Goal: Information Seeking & Learning: Learn about a topic

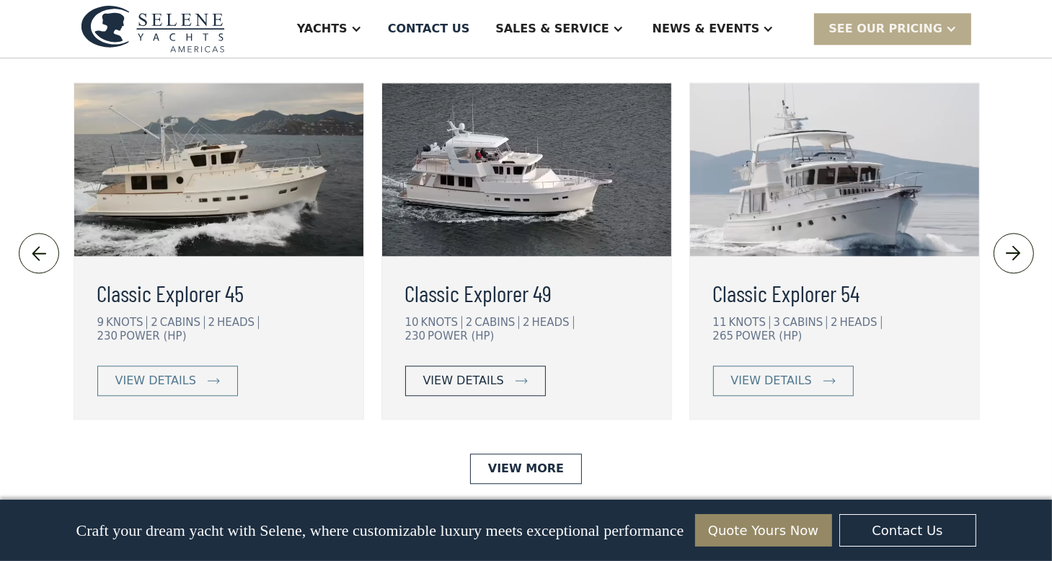
scroll to position [3245, 0]
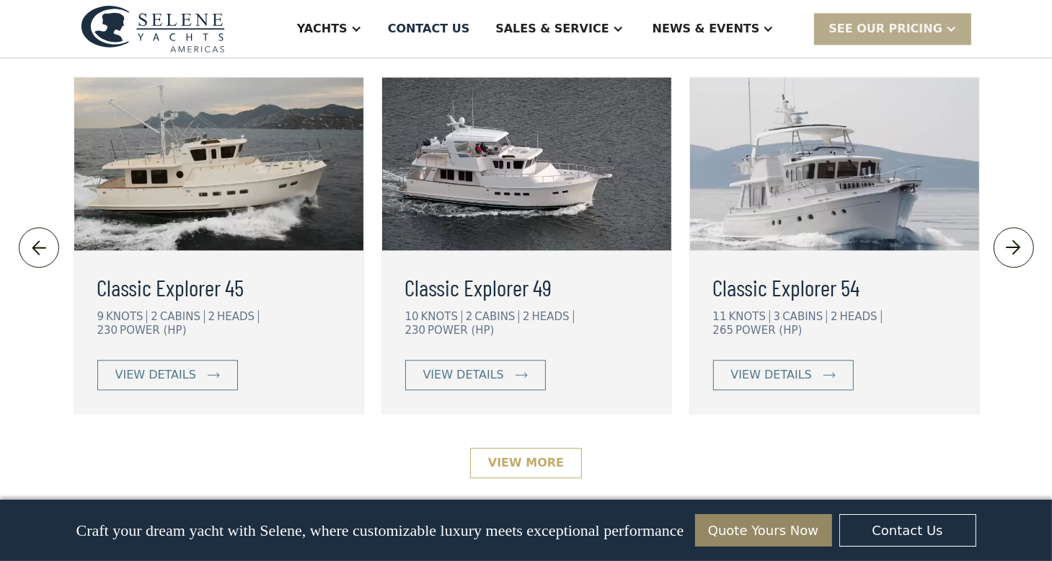
click at [520, 448] on link "View More" at bounding box center [526, 463] width 112 height 30
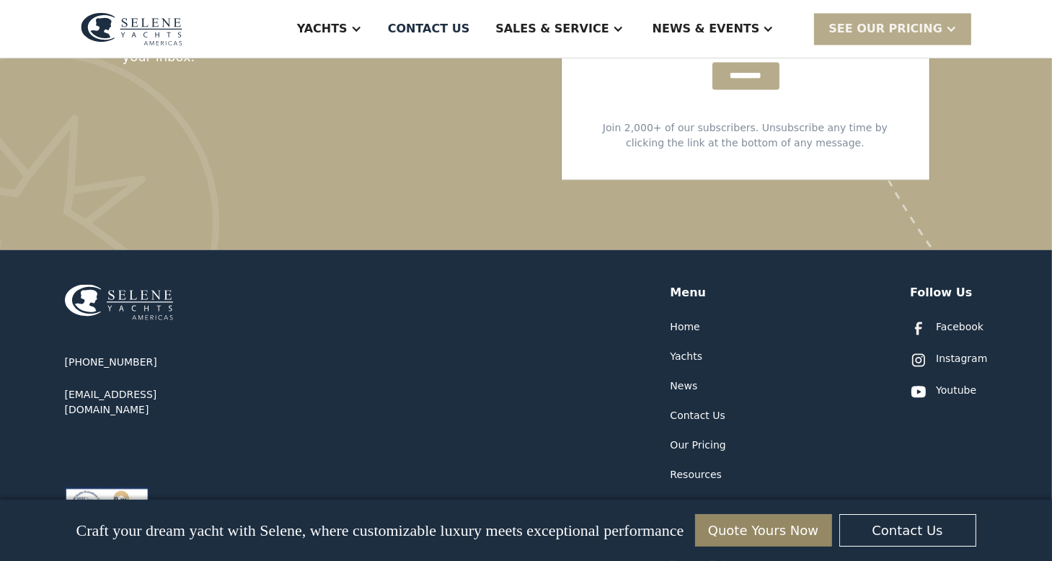
scroll to position [2893, 0]
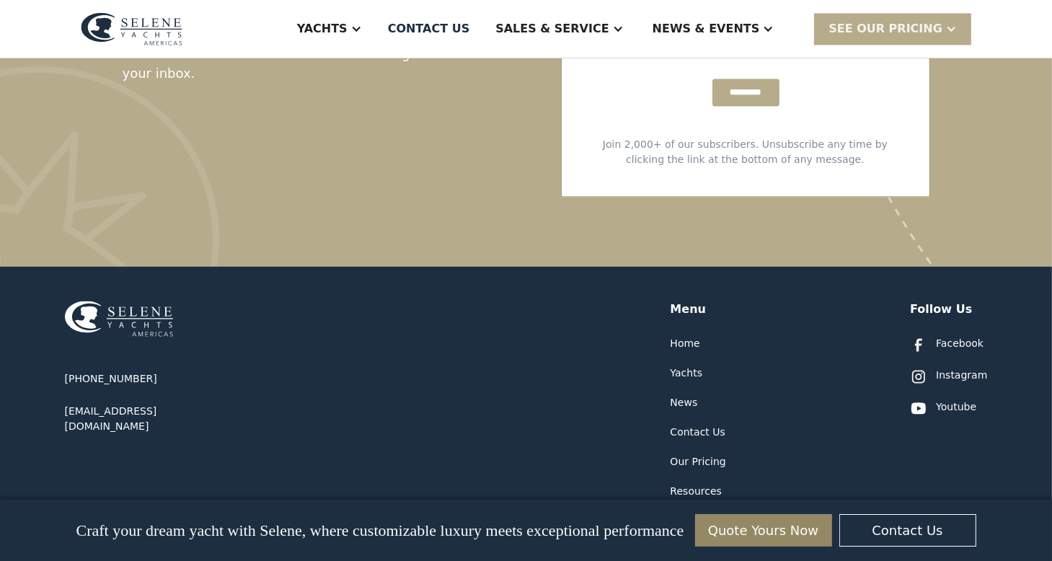
click at [676, 366] on div "Yachts" at bounding box center [687, 373] width 32 height 15
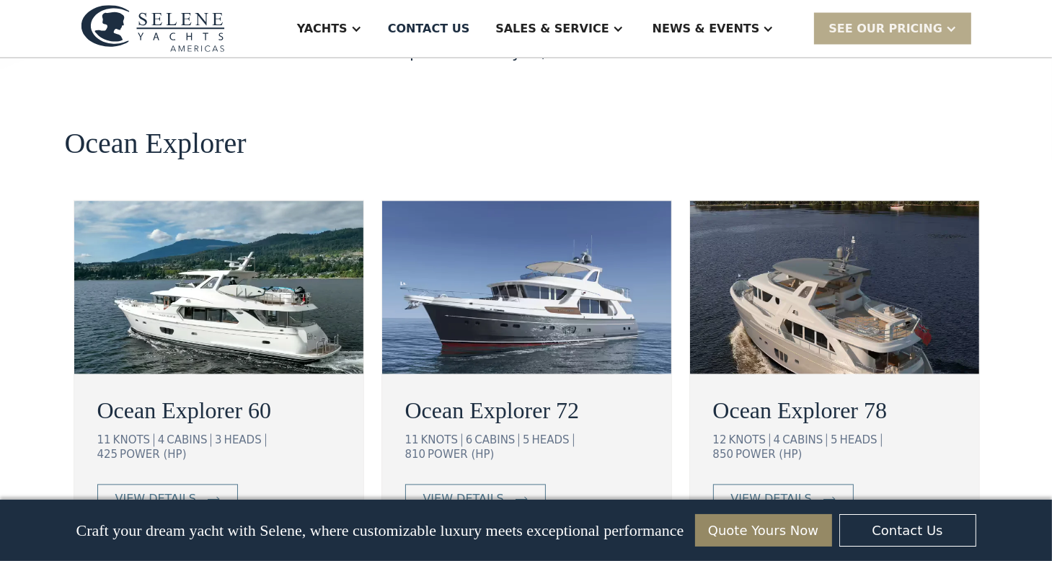
scroll to position [2578, 0]
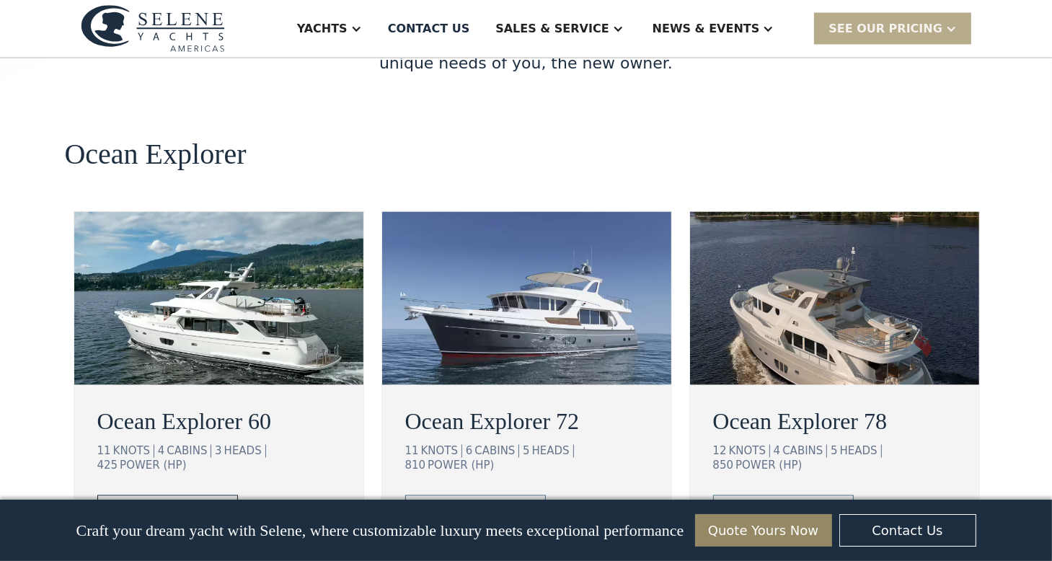
click at [180, 502] on div "view details" at bounding box center [155, 510] width 81 height 17
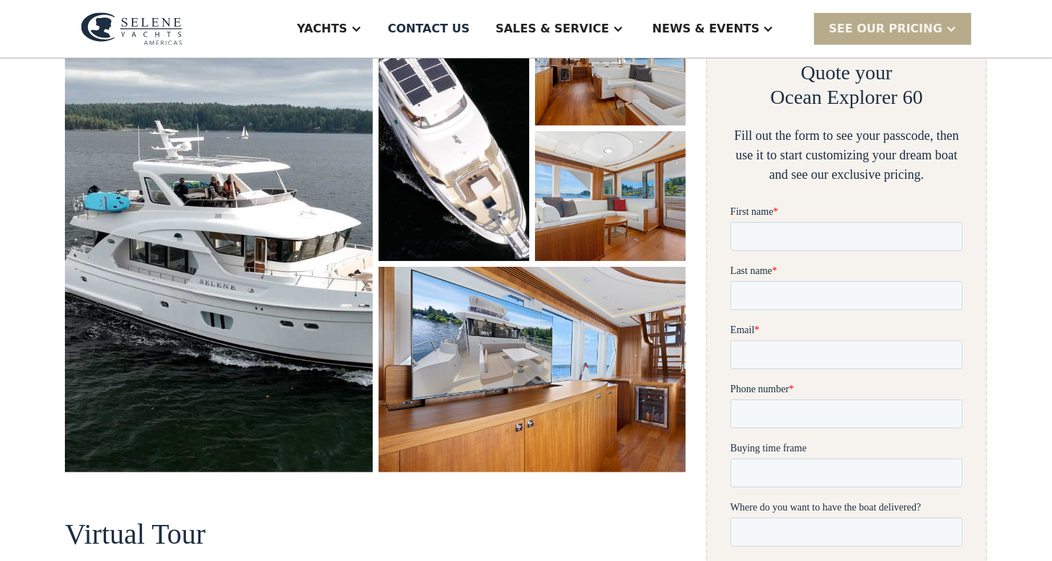
scroll to position [252, 0]
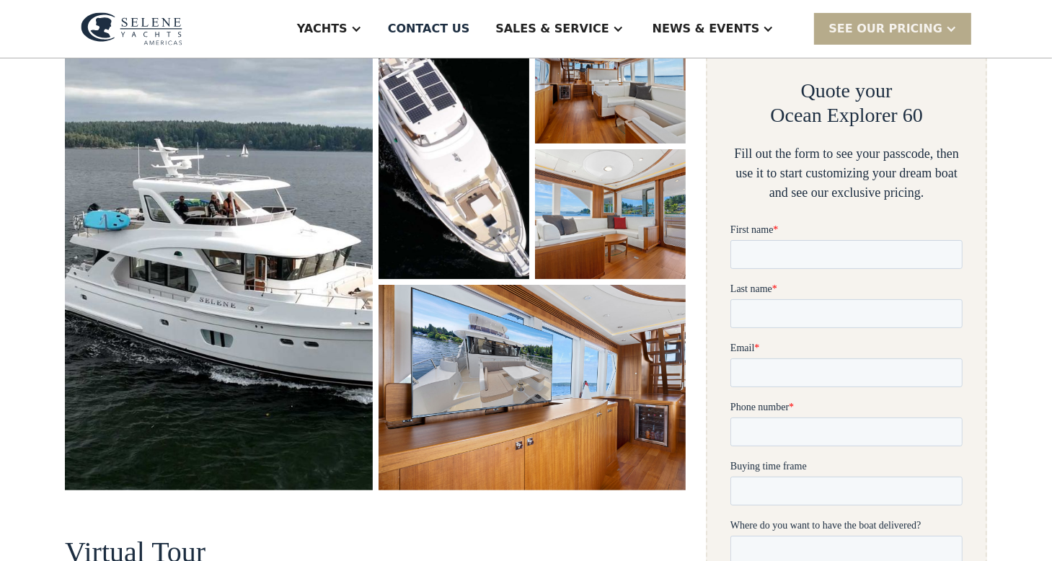
click at [273, 206] on img "open lightbox" at bounding box center [219, 252] width 308 height 476
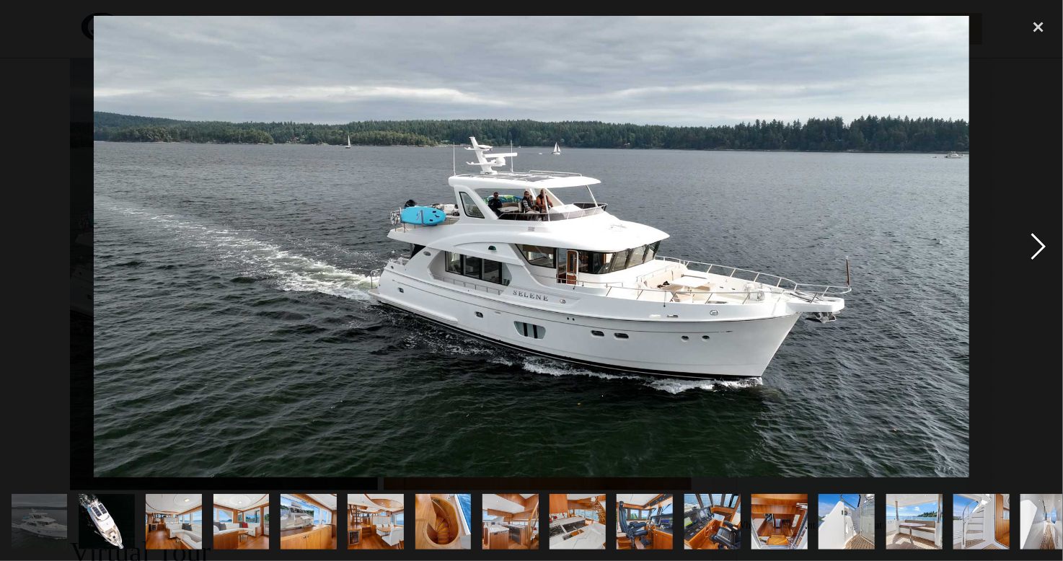
click at [1033, 237] on div "next image" at bounding box center [1038, 248] width 49 height 472
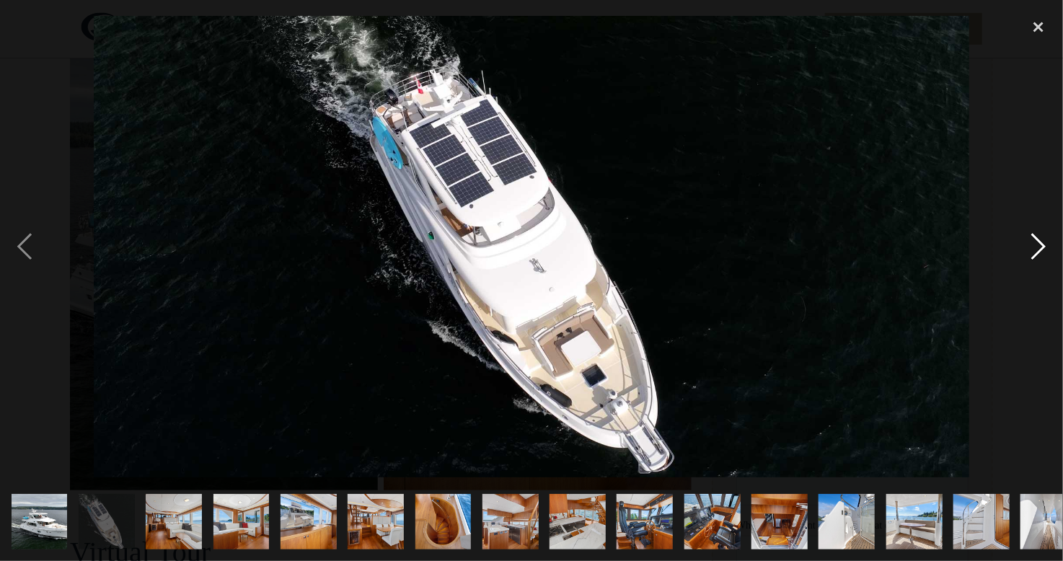
click at [1033, 237] on div "next image" at bounding box center [1038, 248] width 49 height 472
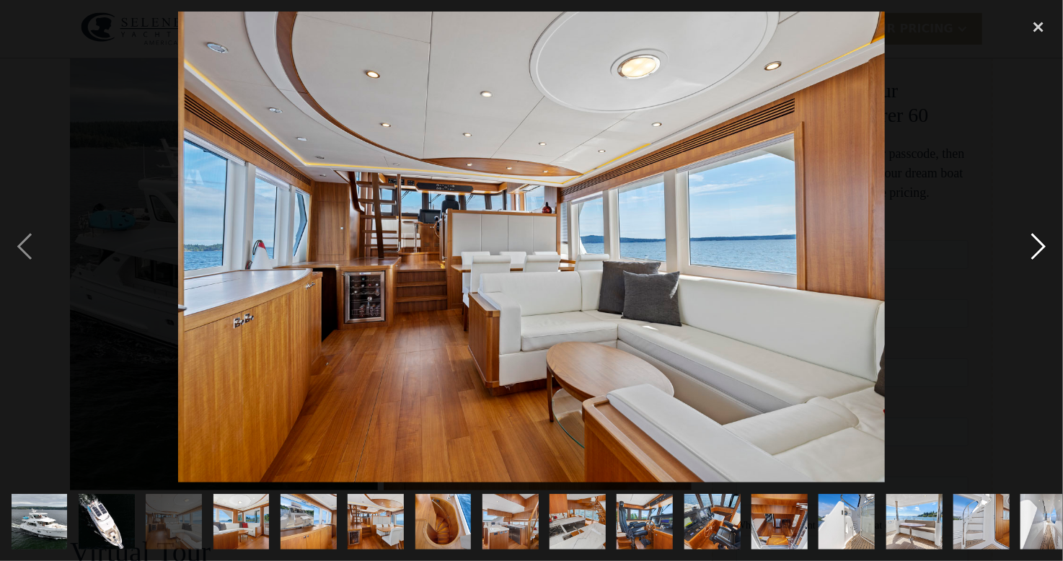
click at [1033, 237] on div "next image" at bounding box center [1038, 248] width 49 height 472
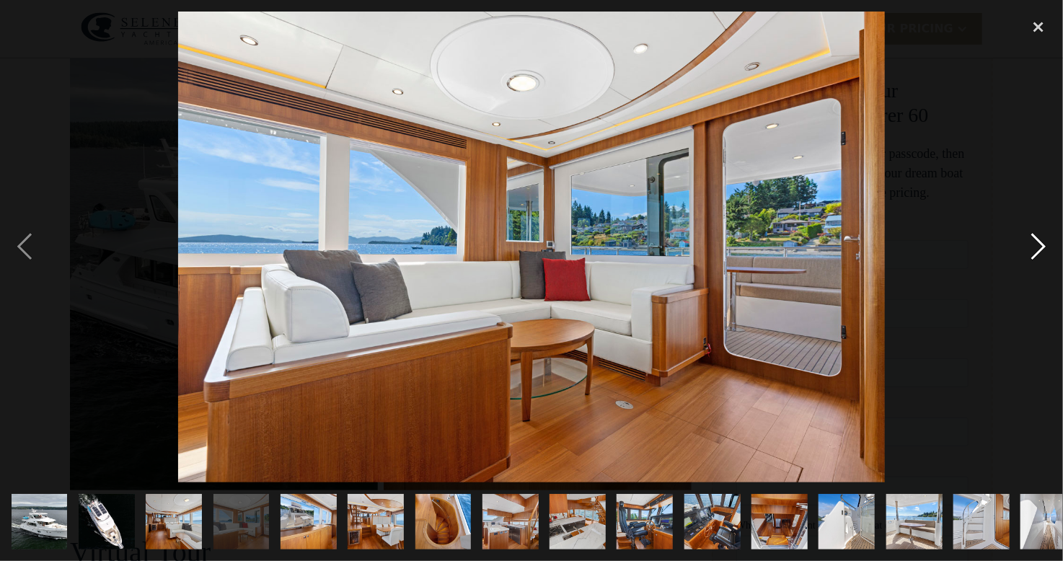
click at [1038, 243] on div "next image" at bounding box center [1038, 248] width 49 height 472
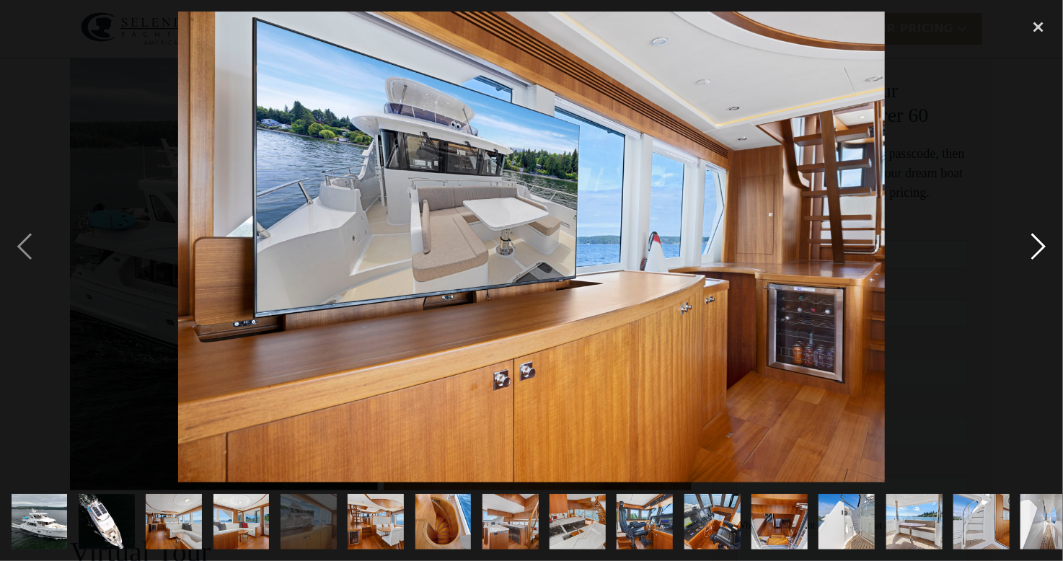
click at [1038, 243] on div "next image" at bounding box center [1038, 248] width 49 height 472
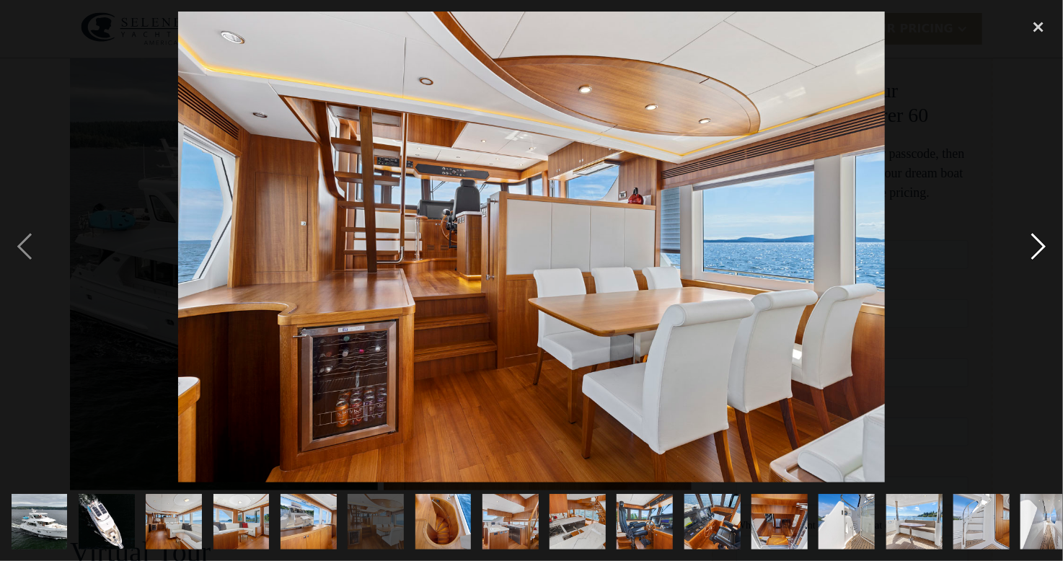
click at [1038, 243] on div "next image" at bounding box center [1038, 248] width 49 height 472
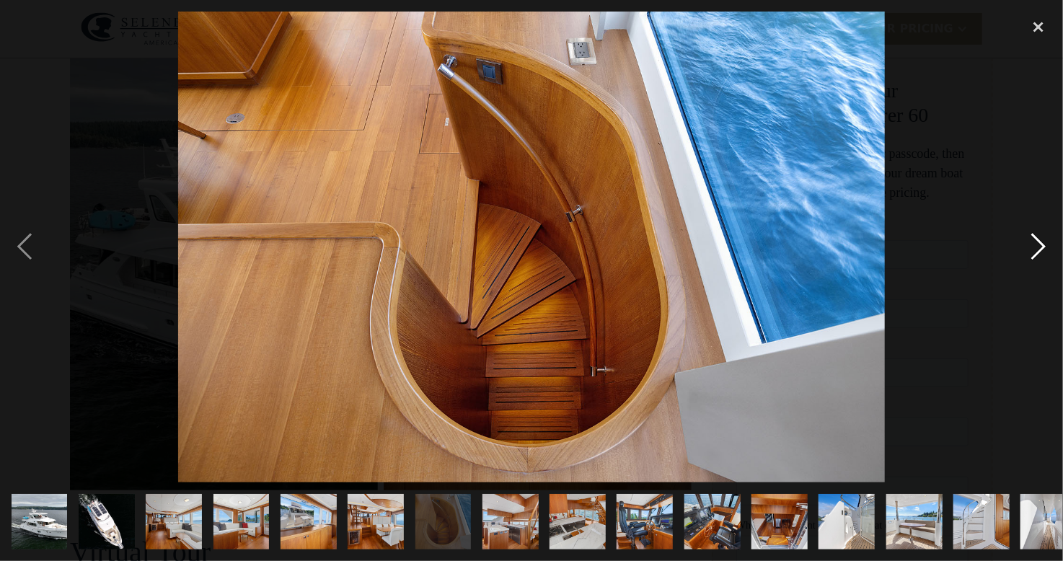
click at [1038, 243] on div "next image" at bounding box center [1038, 248] width 49 height 472
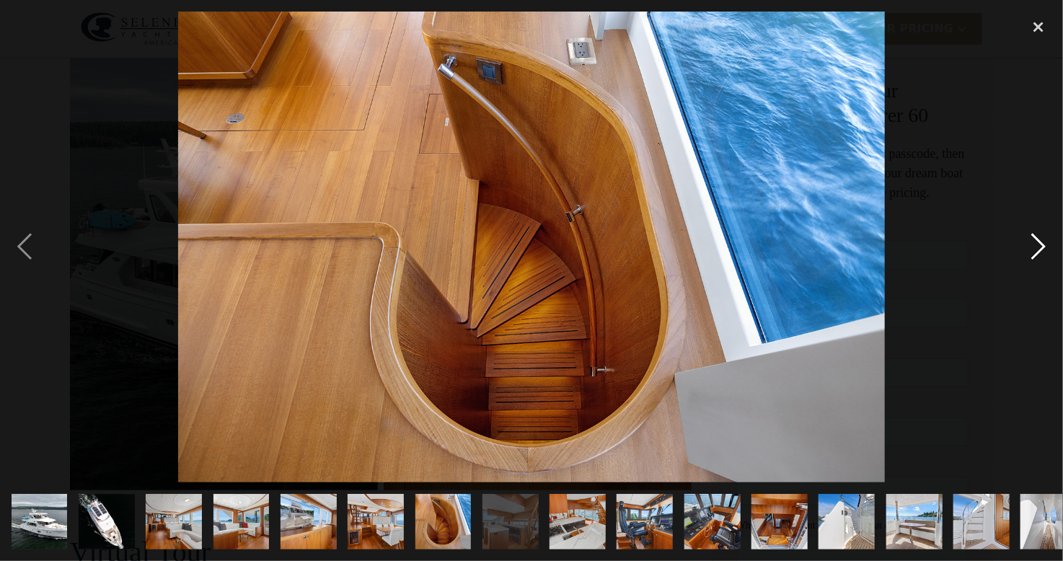
click at [1038, 243] on div "next image" at bounding box center [1038, 248] width 49 height 472
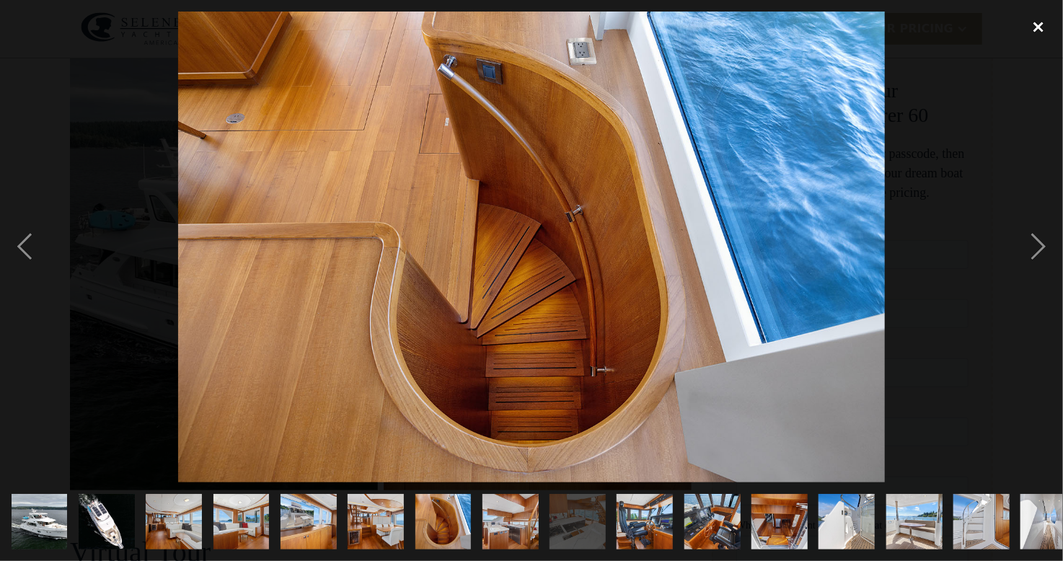
click at [1038, 26] on div "close lightbox" at bounding box center [1038, 28] width 49 height 32
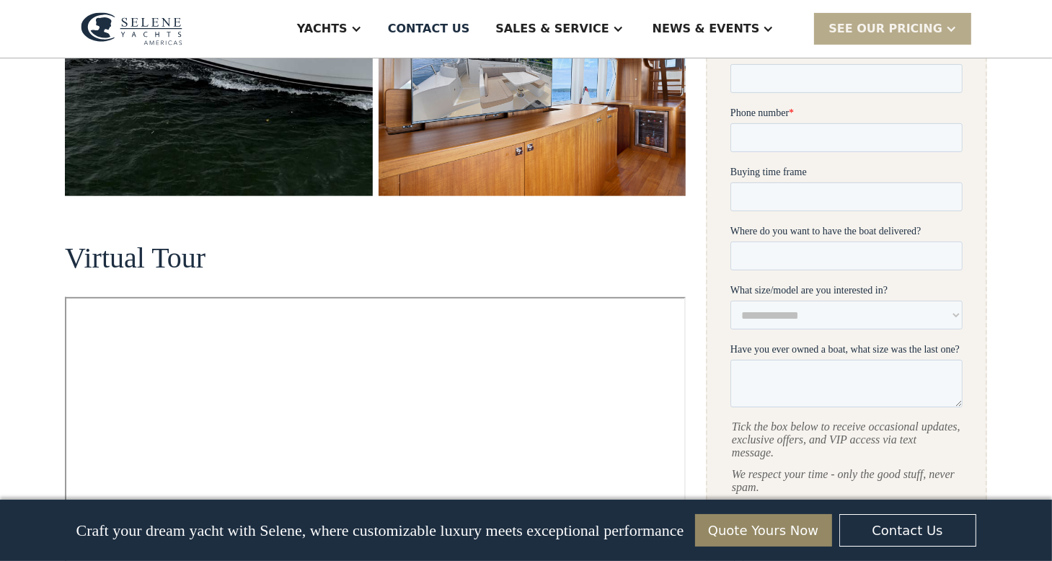
scroll to position [829, 0]
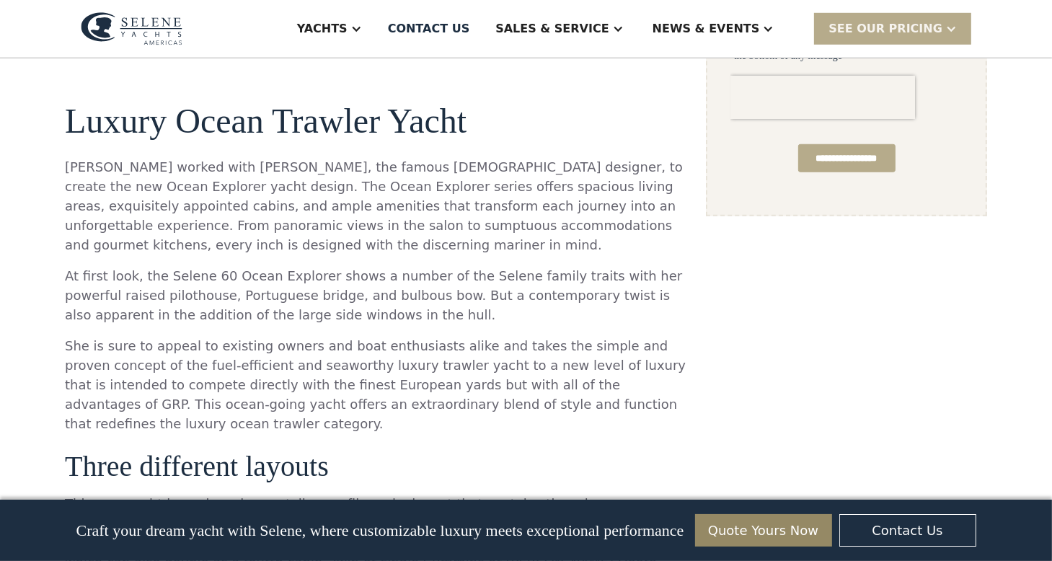
click at [362, 27] on div at bounding box center [356, 29] width 12 height 12
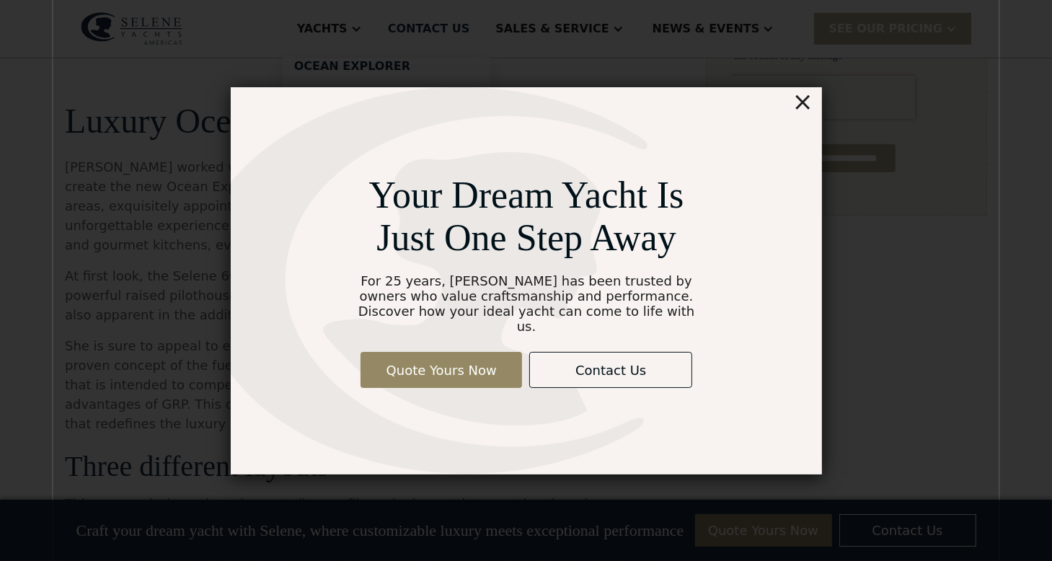
scroll to position [631, 0]
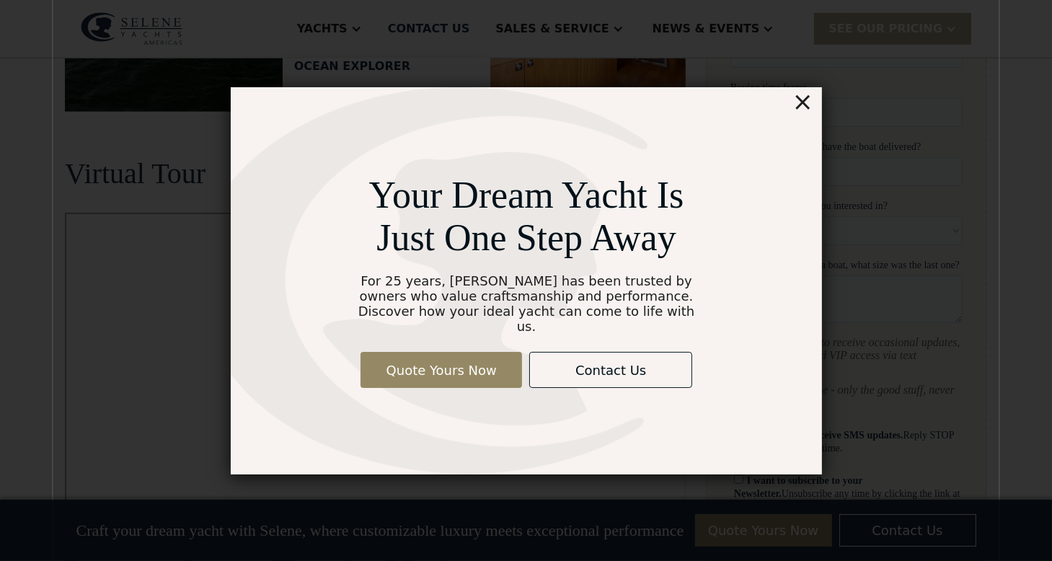
click at [802, 108] on div "×" at bounding box center [802, 101] width 21 height 29
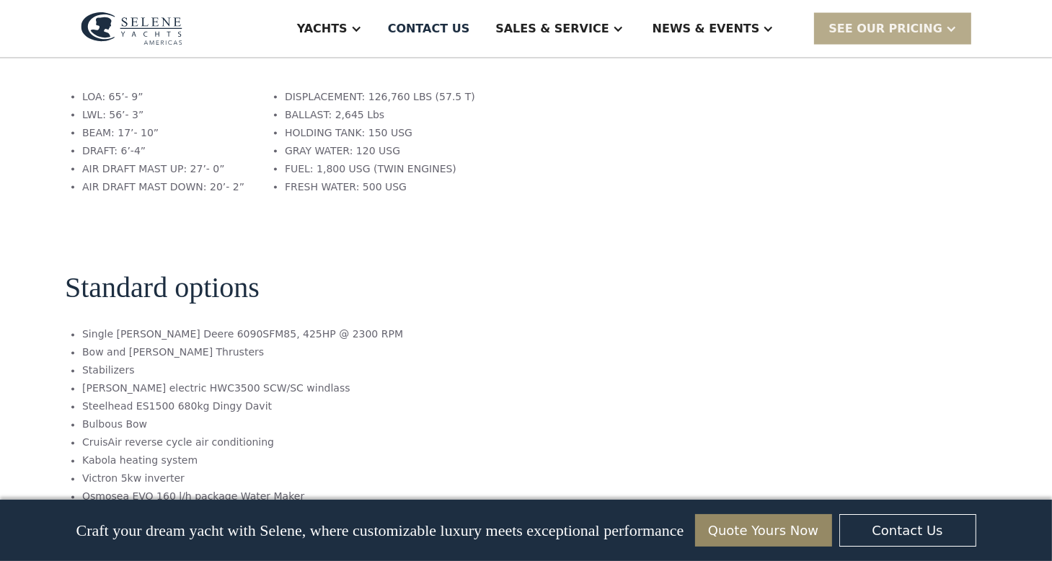
scroll to position [2397, 0]
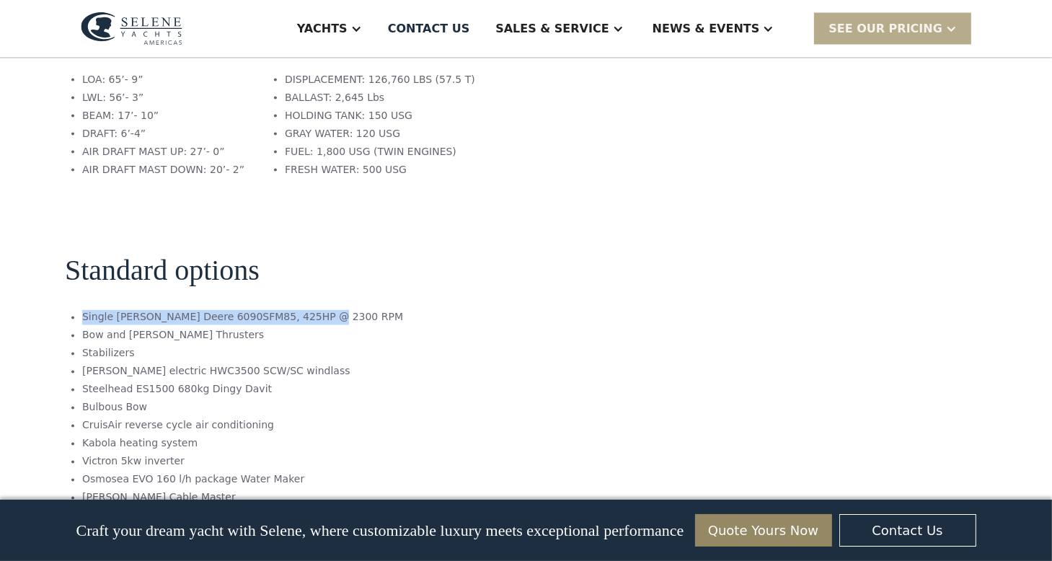
drag, startPoint x: 313, startPoint y: 234, endPoint x: 78, endPoint y: 229, distance: 235.1
click at [78, 310] on ul "Single John Deere 6090SFM85, 425HP @ 2300 RPM Bow and Stern Thrusters Stabilize…" at bounding box center [308, 535] width 487 height 451
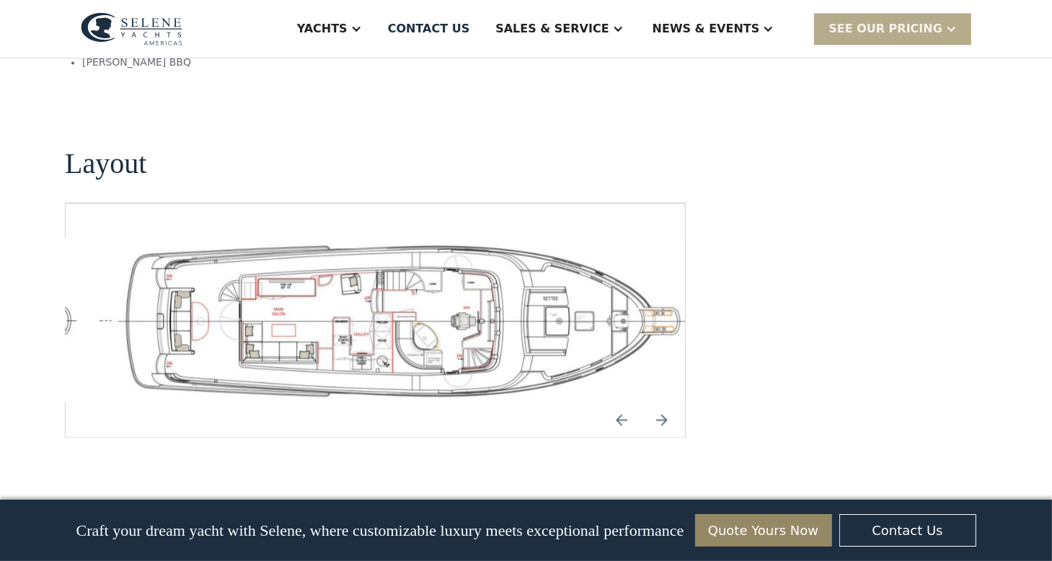
scroll to position [3100, 0]
